Goal: Task Accomplishment & Management: Complete application form

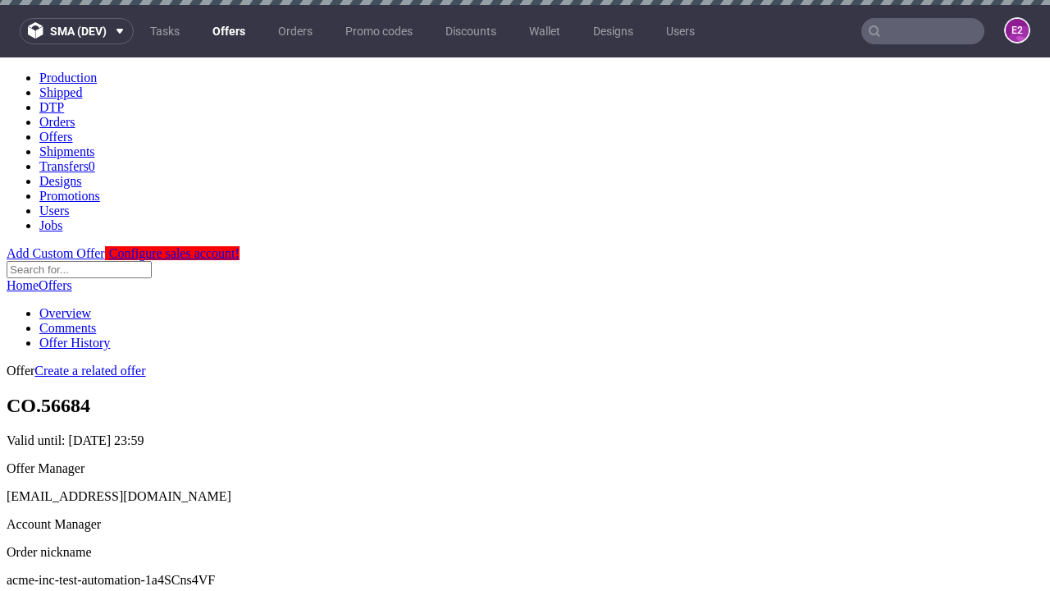
scroll to position [560, 0]
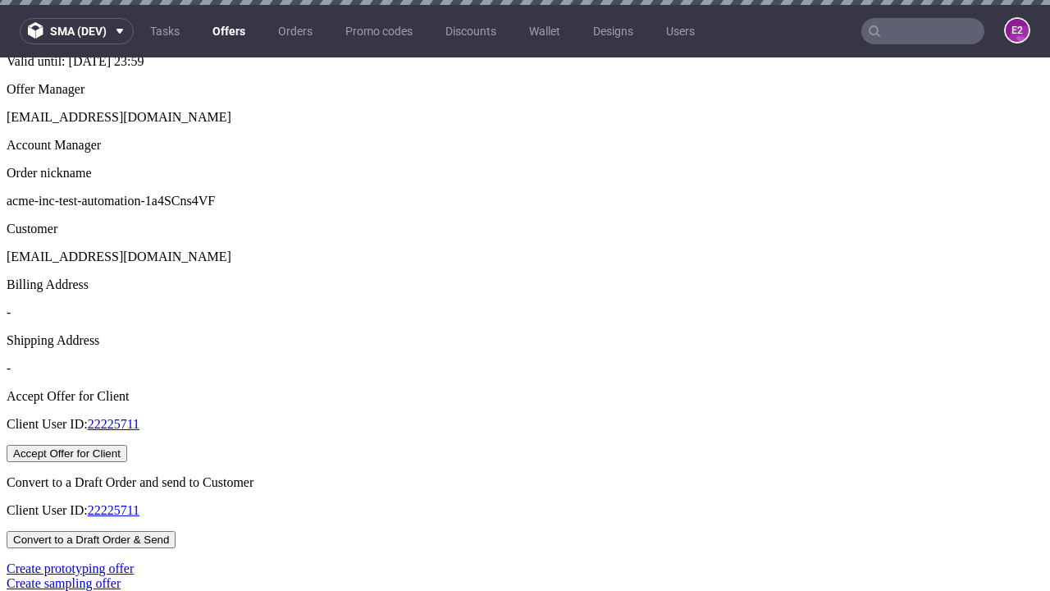
click at [127, 445] on button "Accept Offer for Client" at bounding box center [67, 453] width 121 height 17
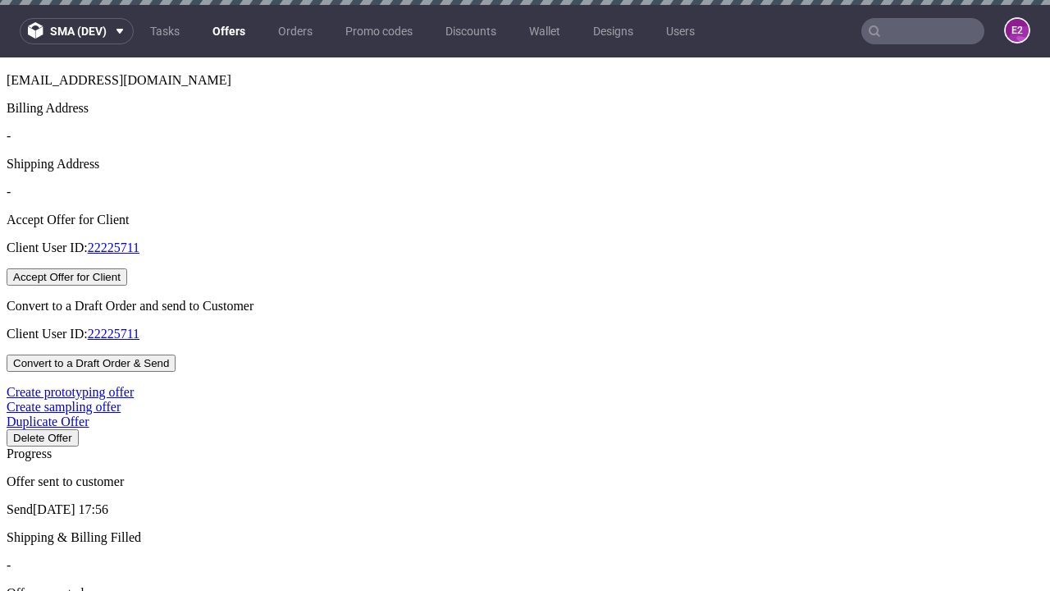
scroll to position [5, 0]
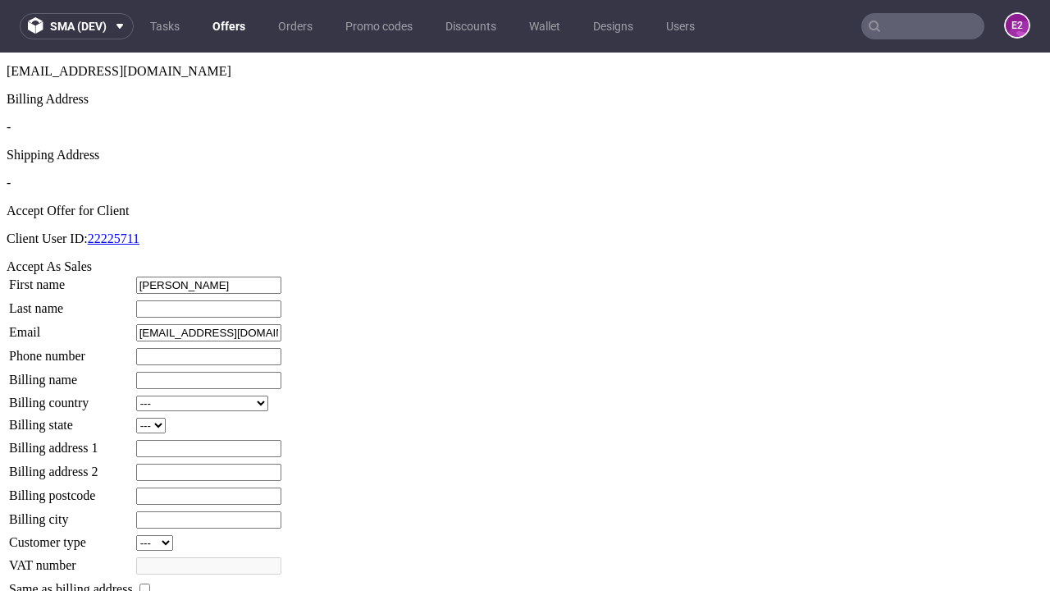
type input "[PERSON_NAME]"
type input "Little-Ernser"
type input "1509813888"
type input "[PERSON_NAME].[PERSON_NAME]"
select select "13"
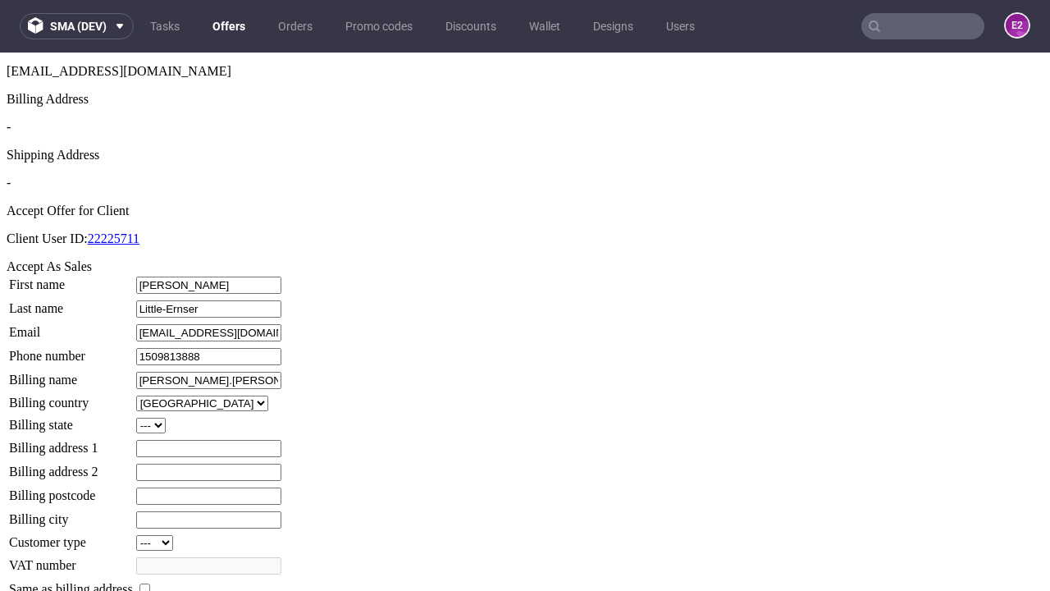
type input "[PERSON_NAME].[PERSON_NAME]"
type input "560 [PERSON_NAME]"
type input "WX0 6FY"
type input "[PERSON_NAME] End"
select select "132"
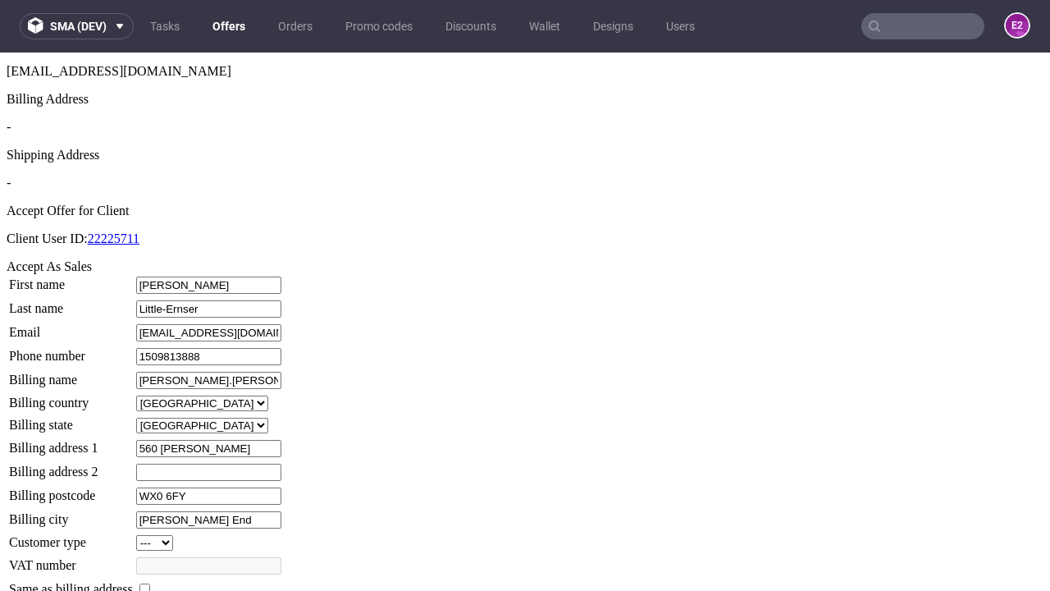
type input "[PERSON_NAME] End"
click at [150, 583] on input "checkbox" at bounding box center [145, 588] width 11 height 11
checkbox input "true"
type input "[PERSON_NAME].[PERSON_NAME]"
select select "13"
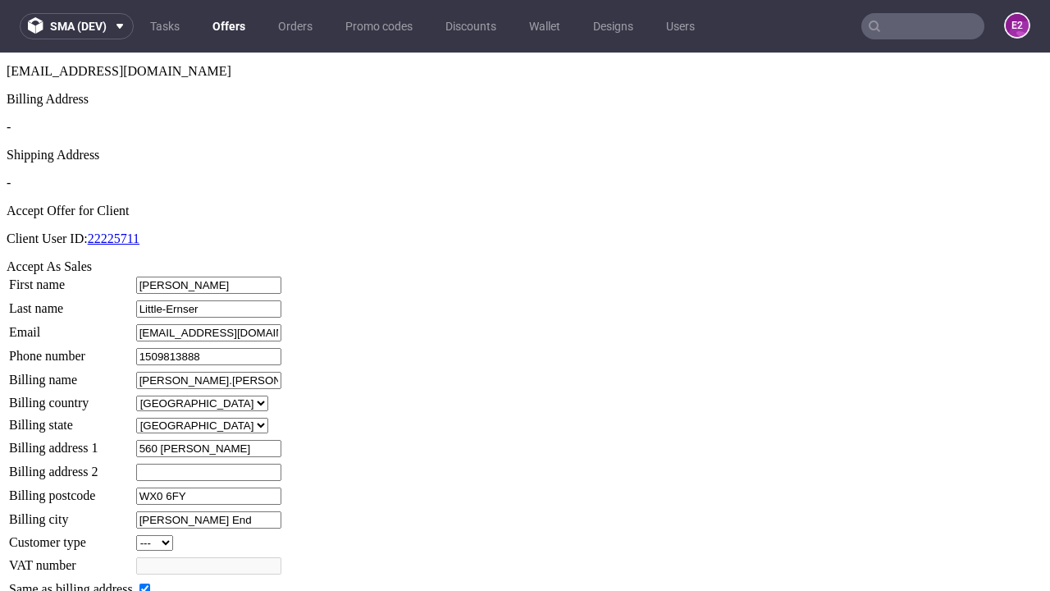
type input "560 [PERSON_NAME]"
type input "WX0 6FY"
type input "[PERSON_NAME] End"
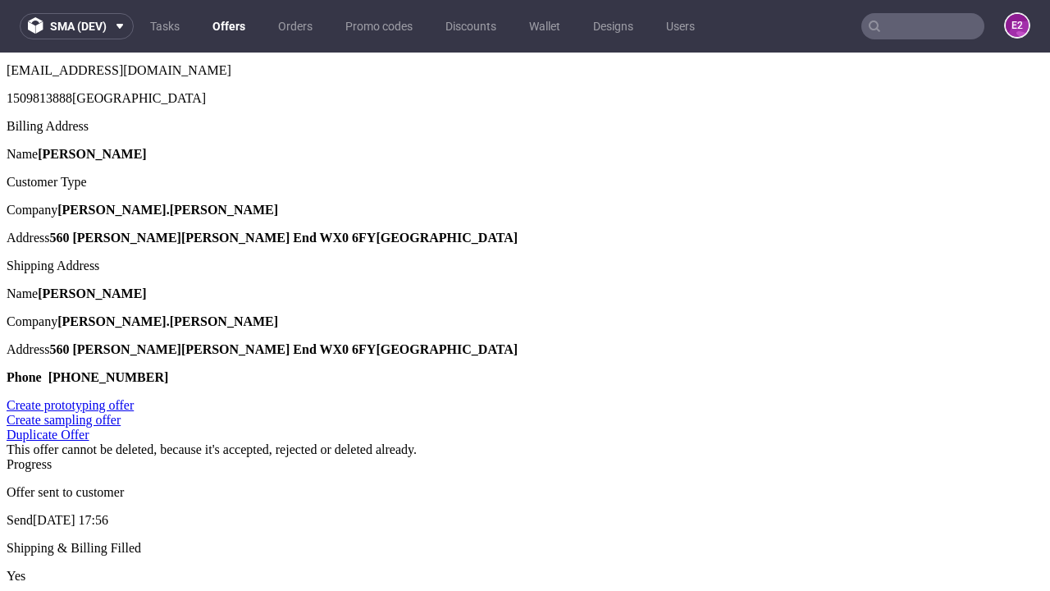
scroll to position [0, 0]
